Goal: Find specific page/section: Find specific page/section

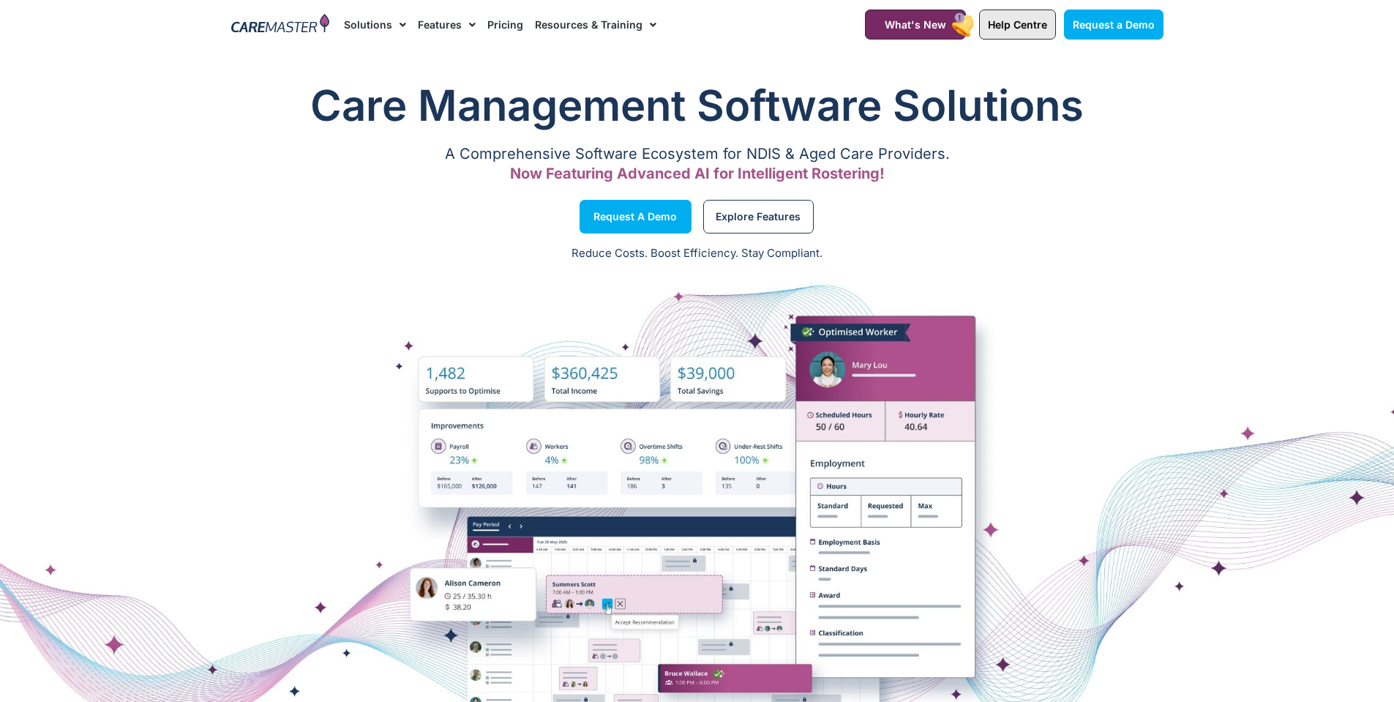
click at [1019, 20] on span "Help Centre" at bounding box center [1017, 24] width 59 height 12
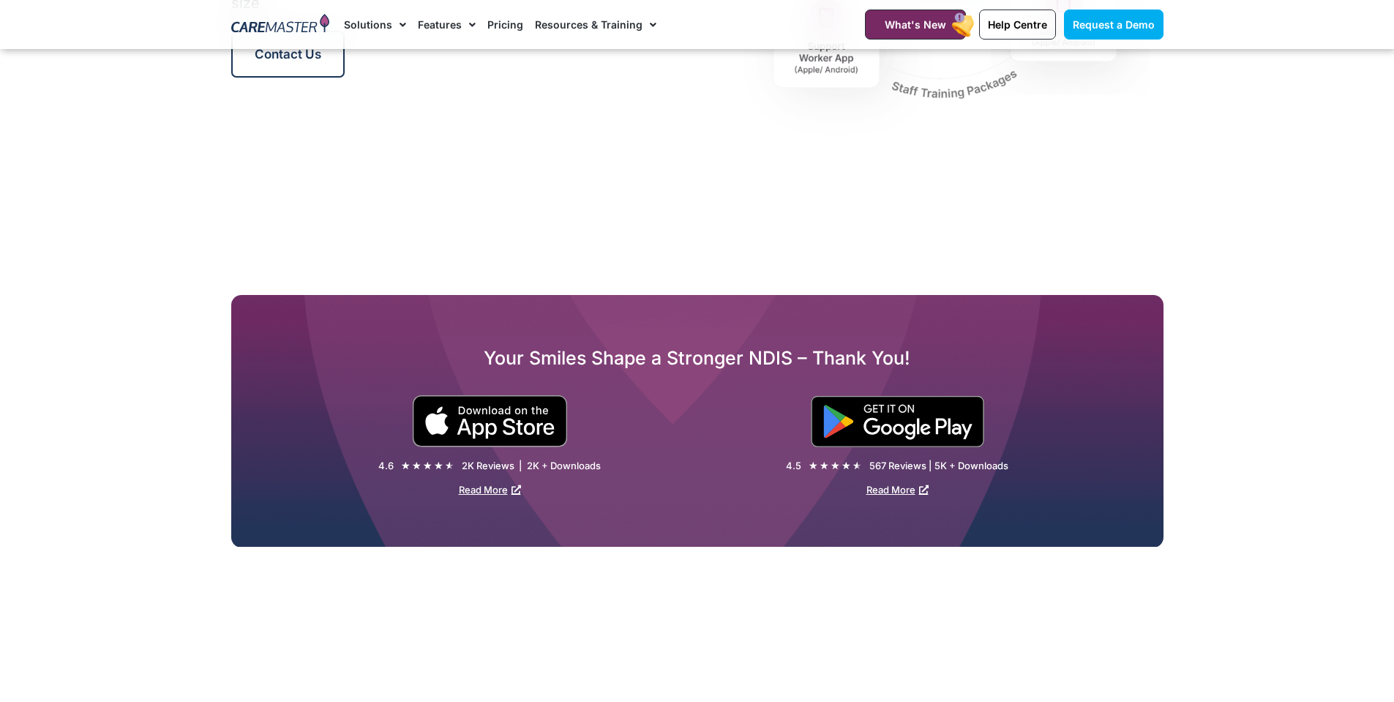
scroll to position [2049, 0]
